Goal: Task Accomplishment & Management: Use online tool/utility

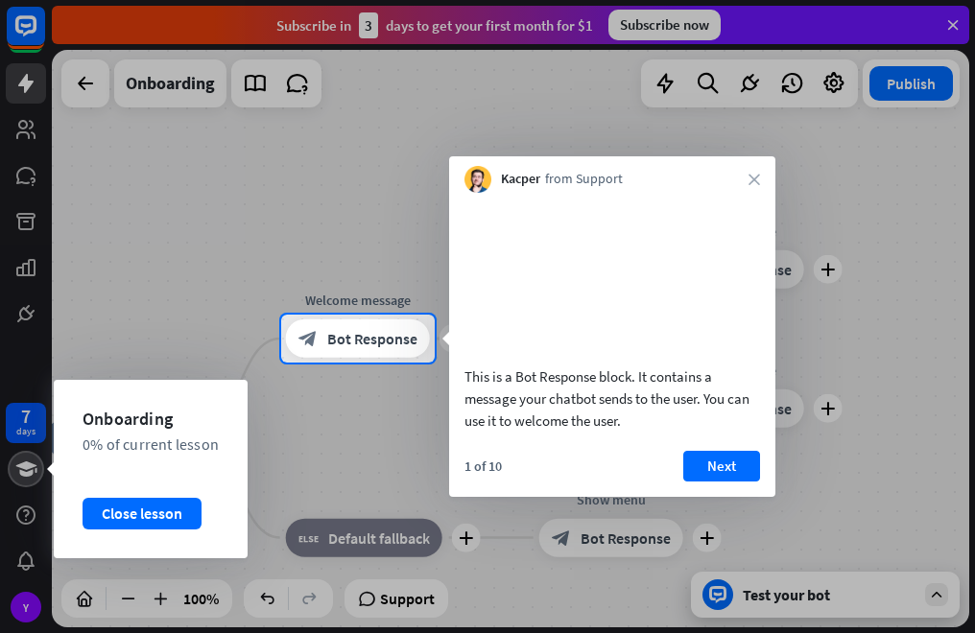
click at [29, 456] on div at bounding box center [26, 469] width 36 height 36
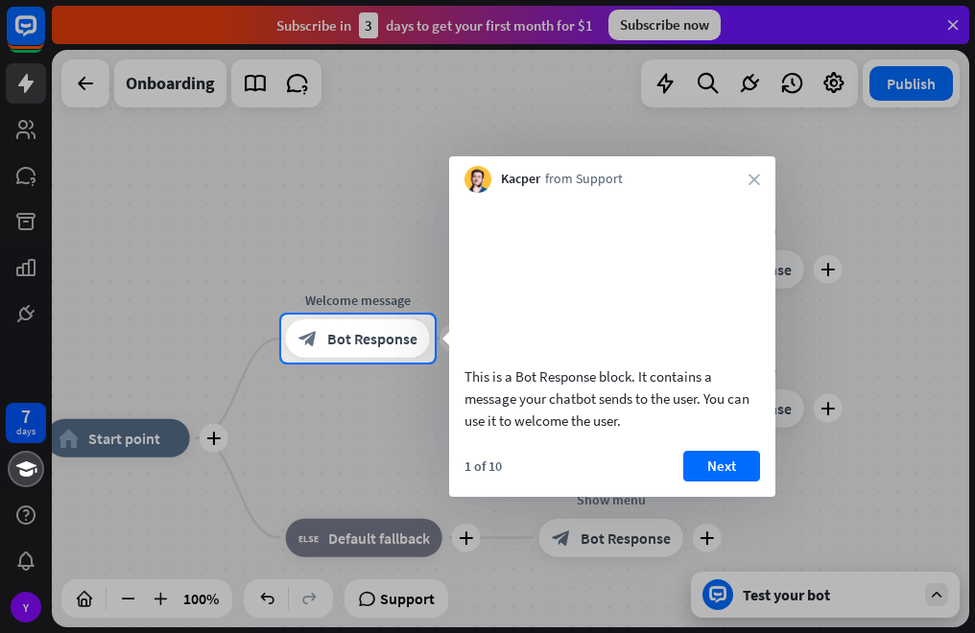
click at [753, 177] on icon "close" at bounding box center [754, 180] width 12 height 12
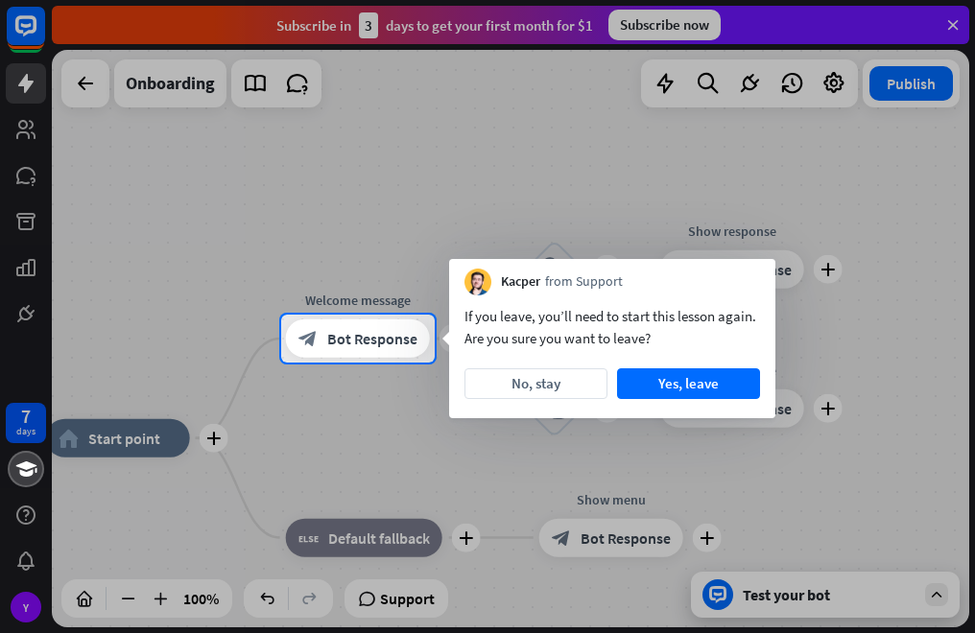
click at [938, 595] on div at bounding box center [487, 498] width 975 height 271
click at [695, 380] on button "Yes, leave" at bounding box center [688, 383] width 143 height 31
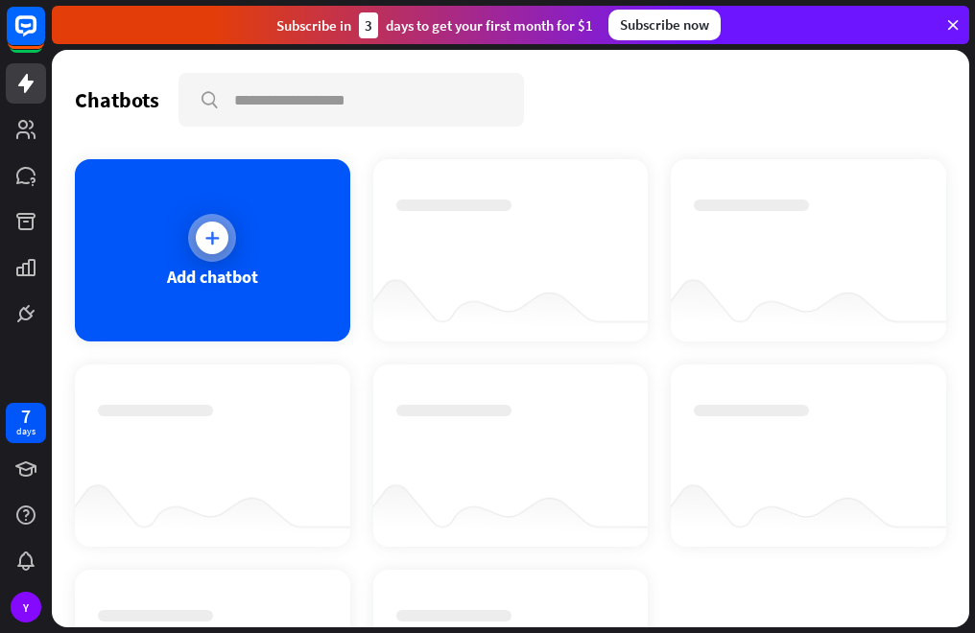
click at [212, 225] on div at bounding box center [212, 238] width 33 height 33
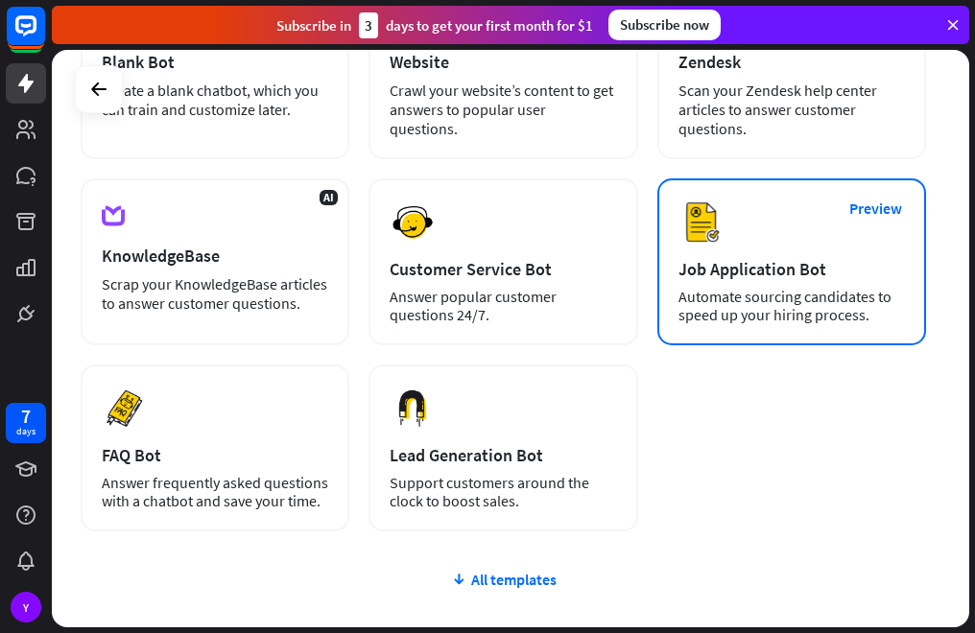
scroll to position [288, 0]
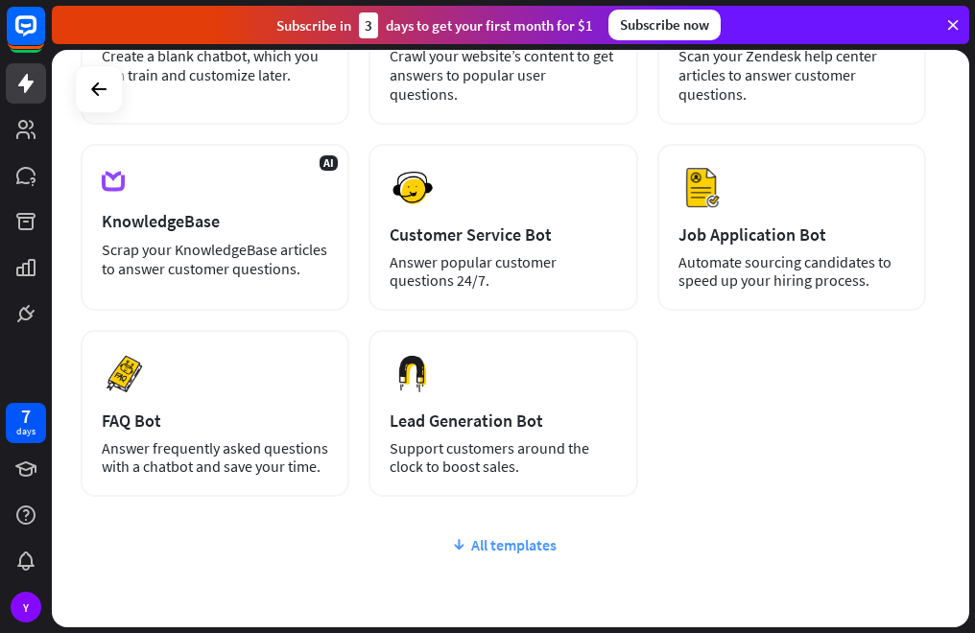
click at [466, 535] on div "All templates" at bounding box center [503, 544] width 845 height 19
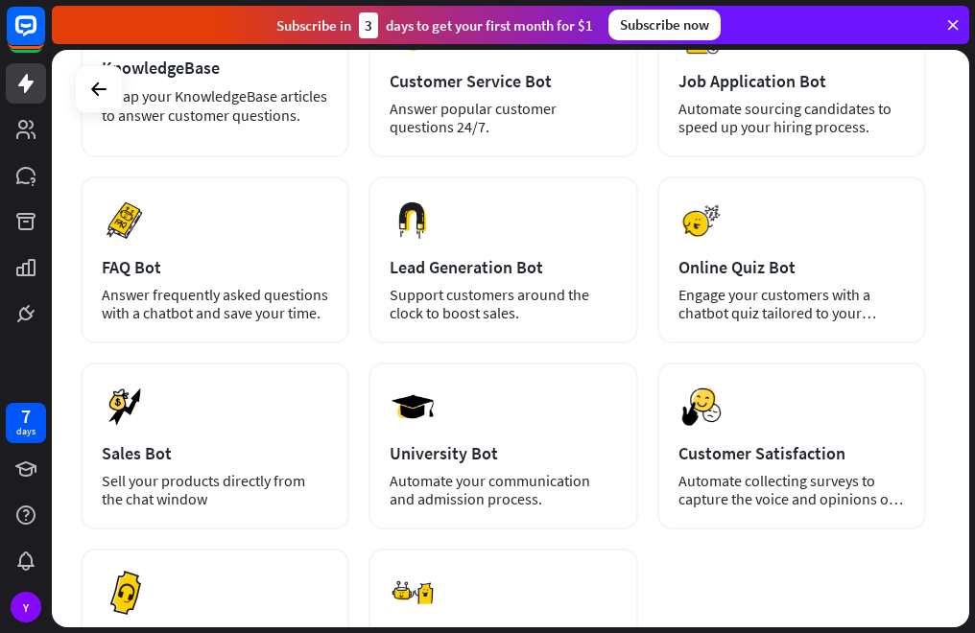
scroll to position [480, 0]
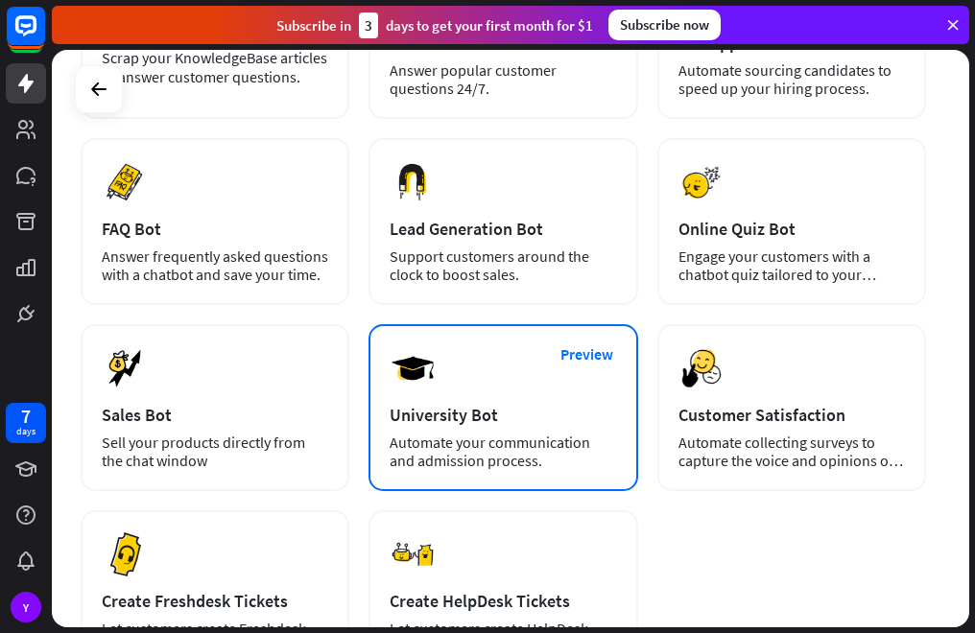
click at [454, 393] on div "Preview University Bot Automate your communication and admission process." at bounding box center [502, 407] width 269 height 167
